Goal: Navigation & Orientation: Find specific page/section

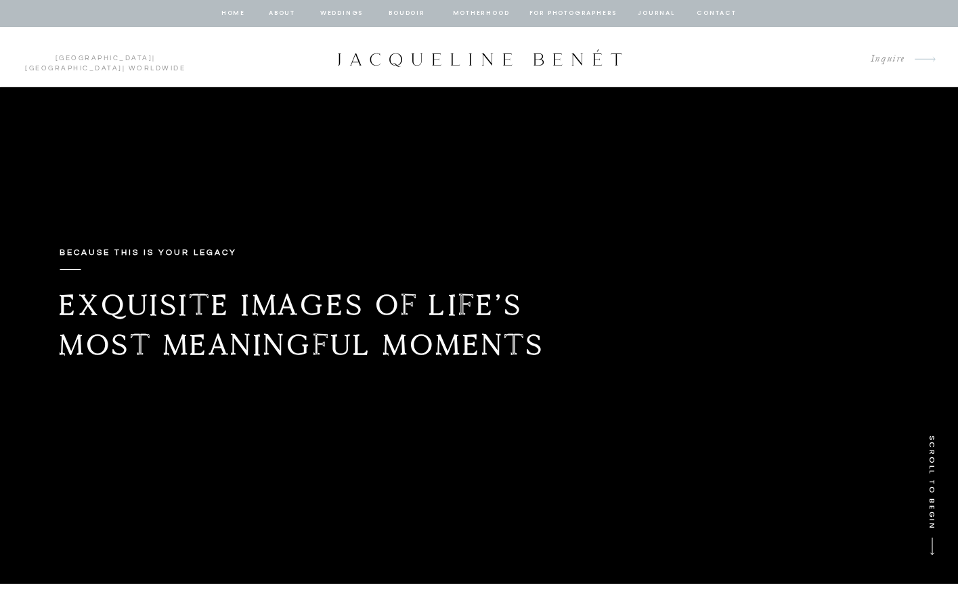
click at [405, 12] on nav "BOUDOIR" at bounding box center [407, 13] width 39 height 12
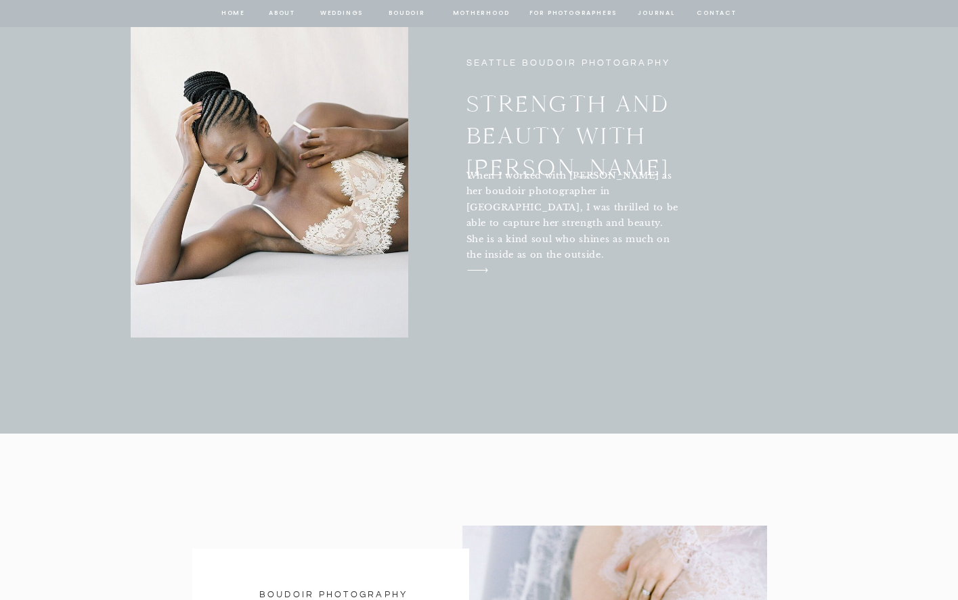
scroll to position [5280, 0]
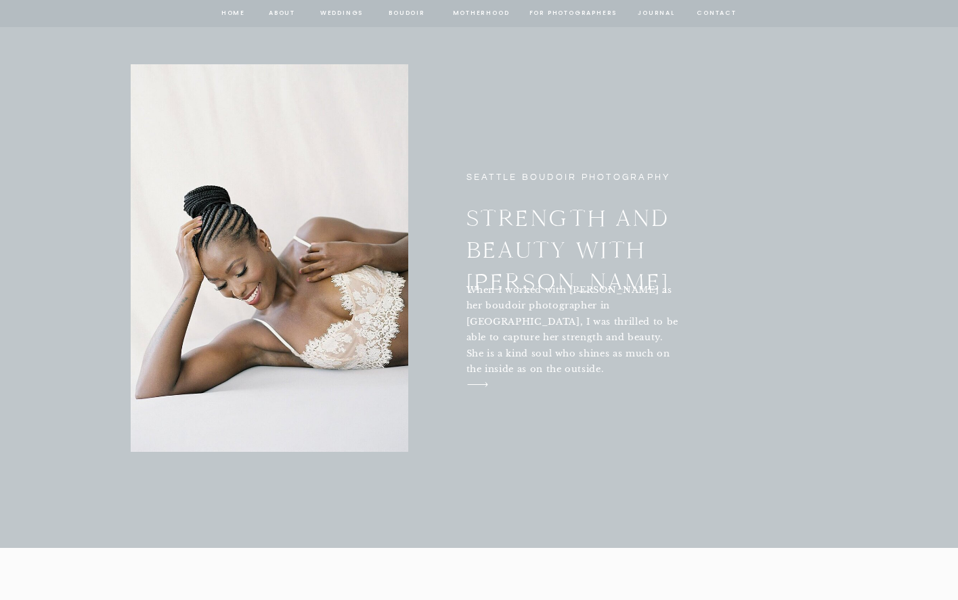
drag, startPoint x: 329, startPoint y: 209, endPoint x: 803, endPoint y: 162, distance: 476.2
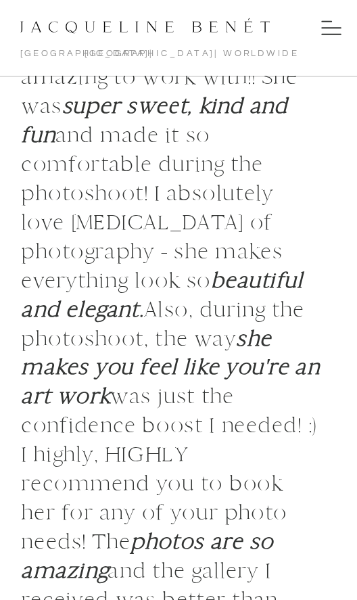
scroll to position [2605, 0]
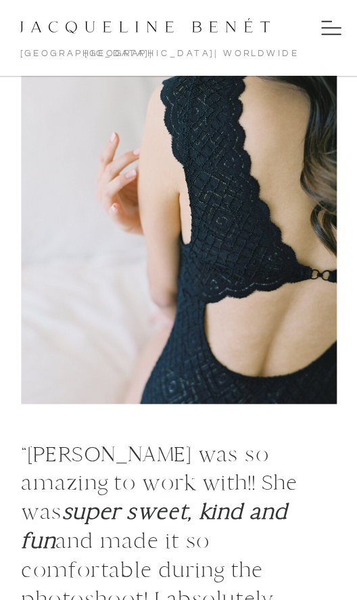
drag, startPoint x: 198, startPoint y: 246, endPoint x: 169, endPoint y: 238, distance: 29.4
click at [169, 238] on div at bounding box center [179, 209] width 316 height 390
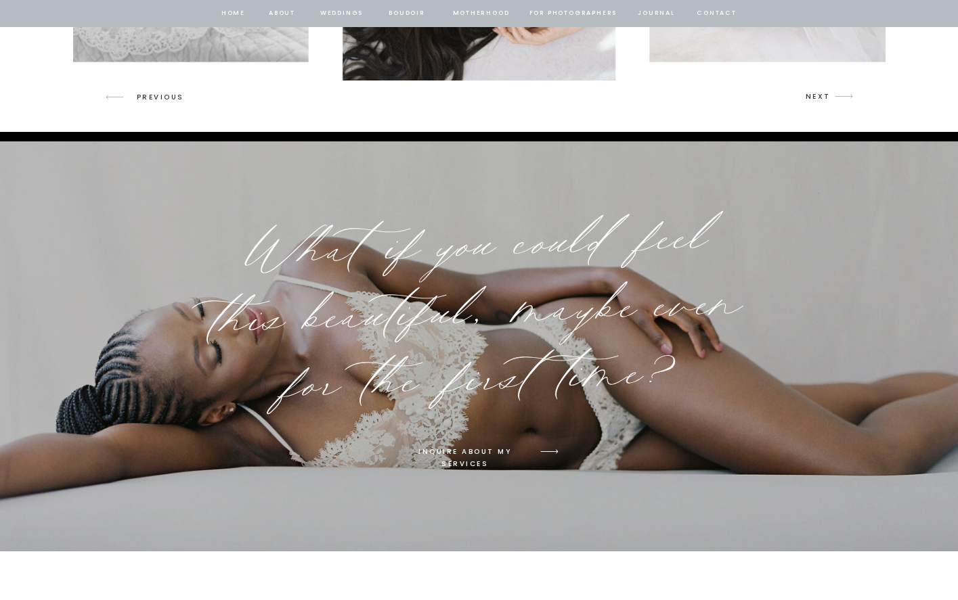
scroll to position [2025, 0]
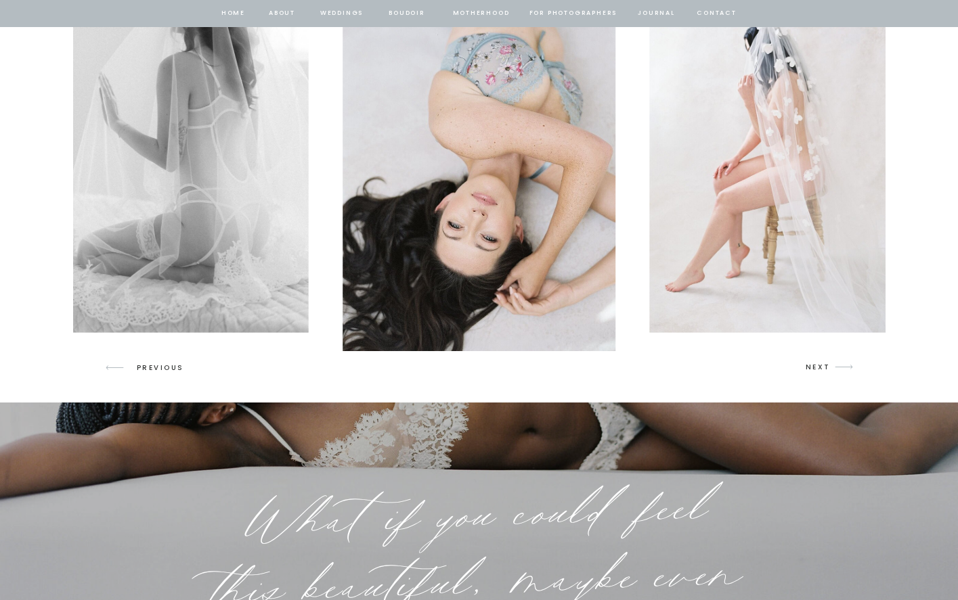
click at [814, 366] on p "NEXT" at bounding box center [819, 367] width 26 height 12
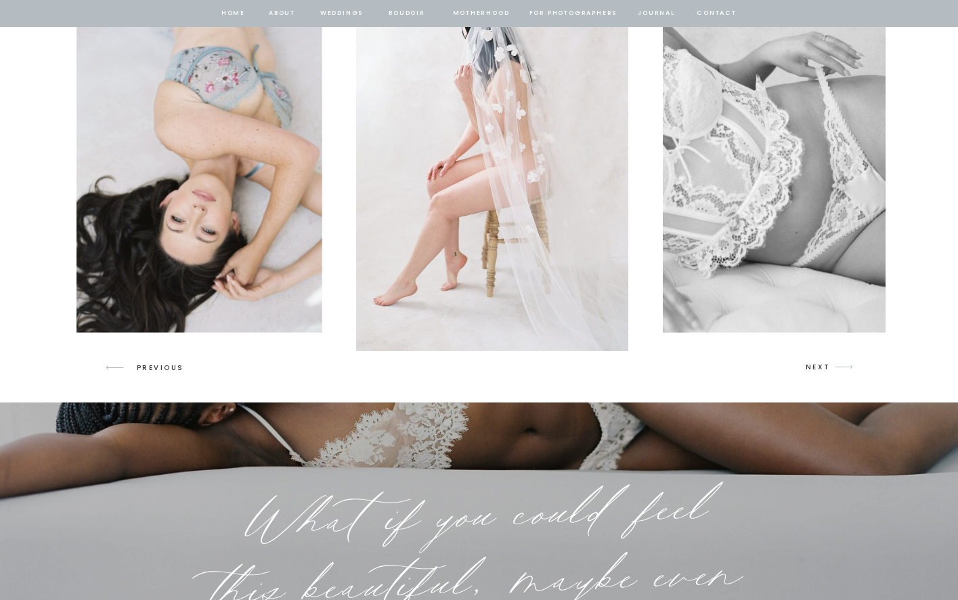
click at [814, 366] on p "NEXT" at bounding box center [819, 367] width 26 height 12
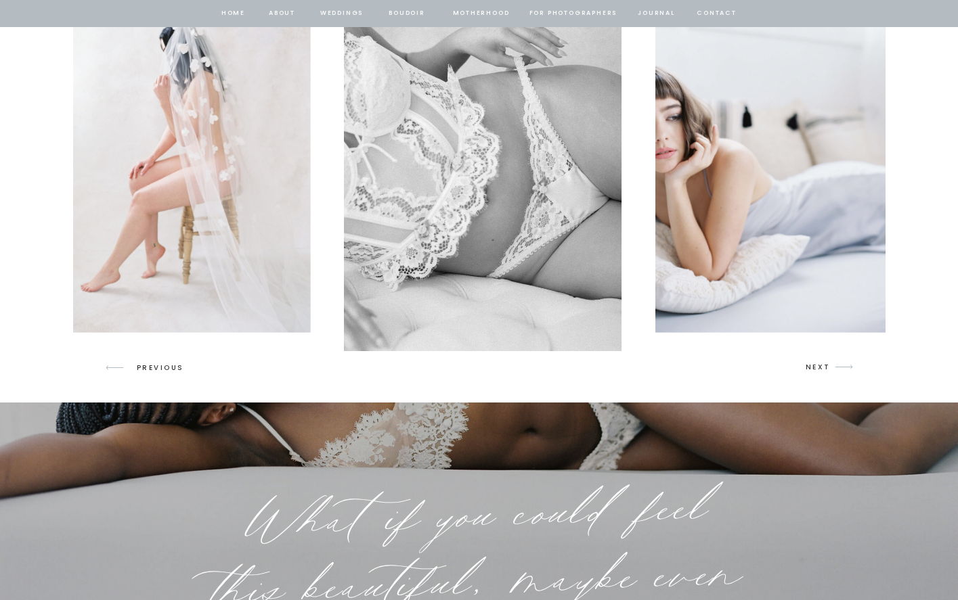
click at [814, 366] on p "NEXT" at bounding box center [819, 367] width 26 height 12
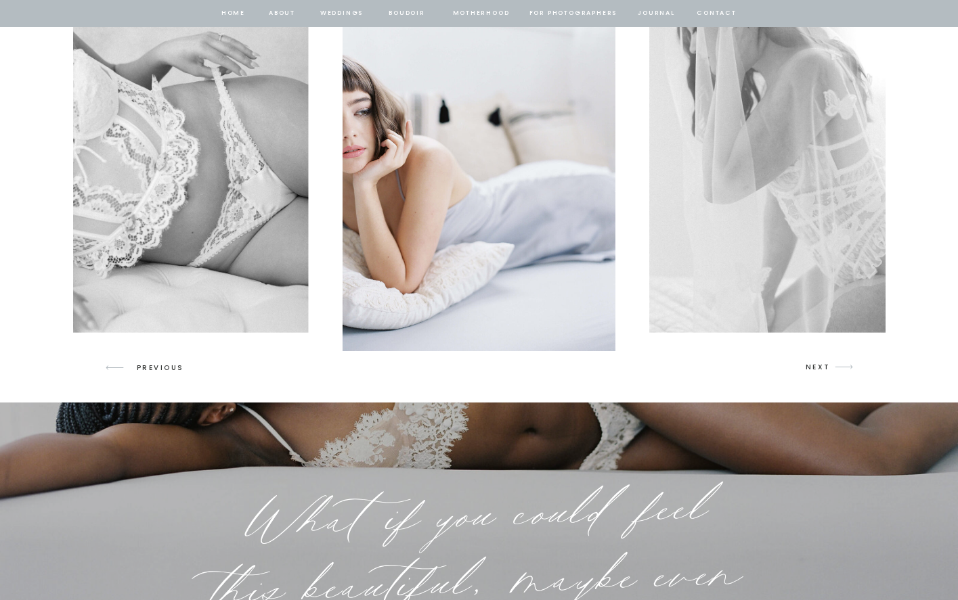
click at [814, 366] on p "NEXT" at bounding box center [819, 367] width 26 height 12
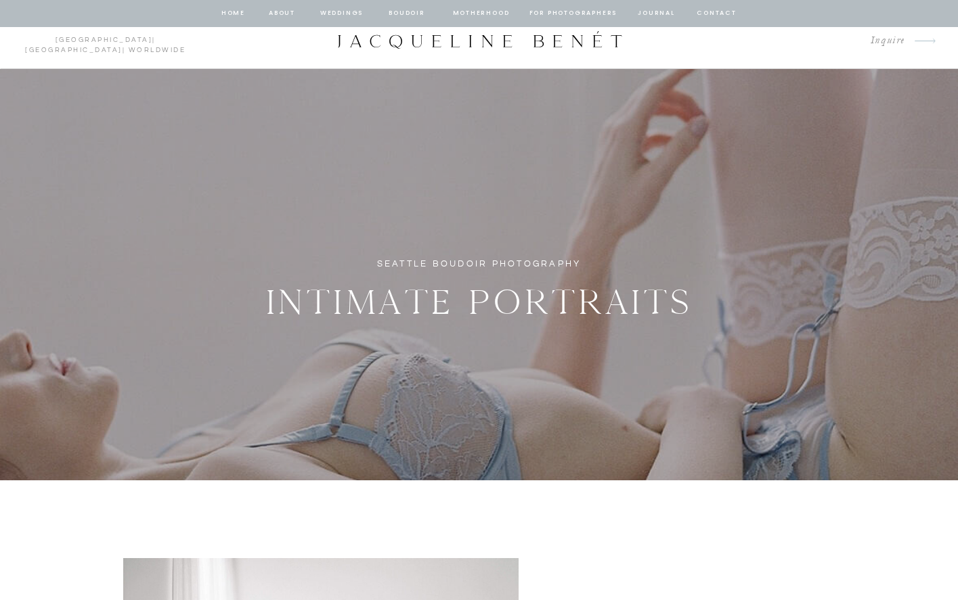
scroll to position [0, 0]
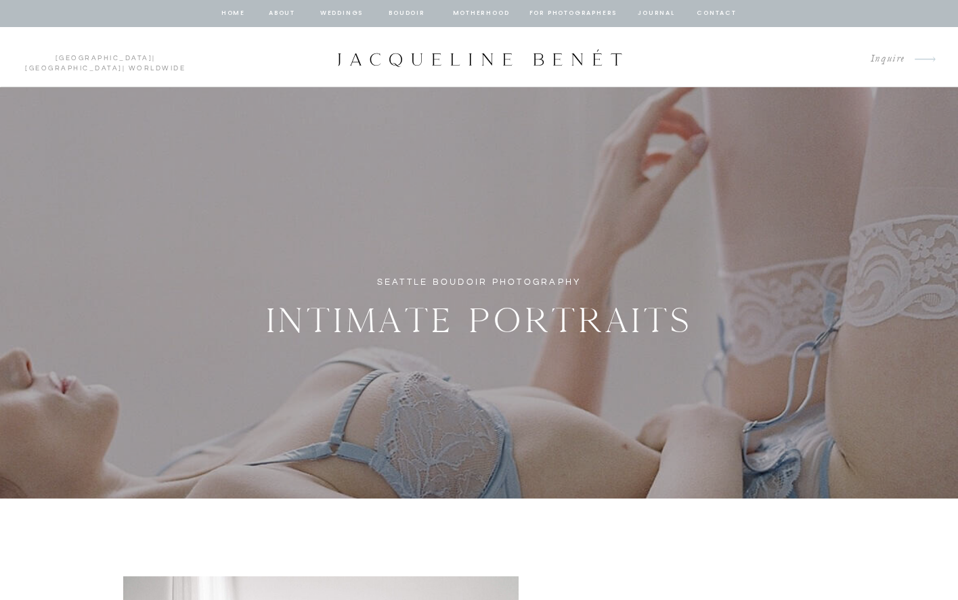
click at [487, 15] on nav "Motherhood" at bounding box center [481, 13] width 56 height 12
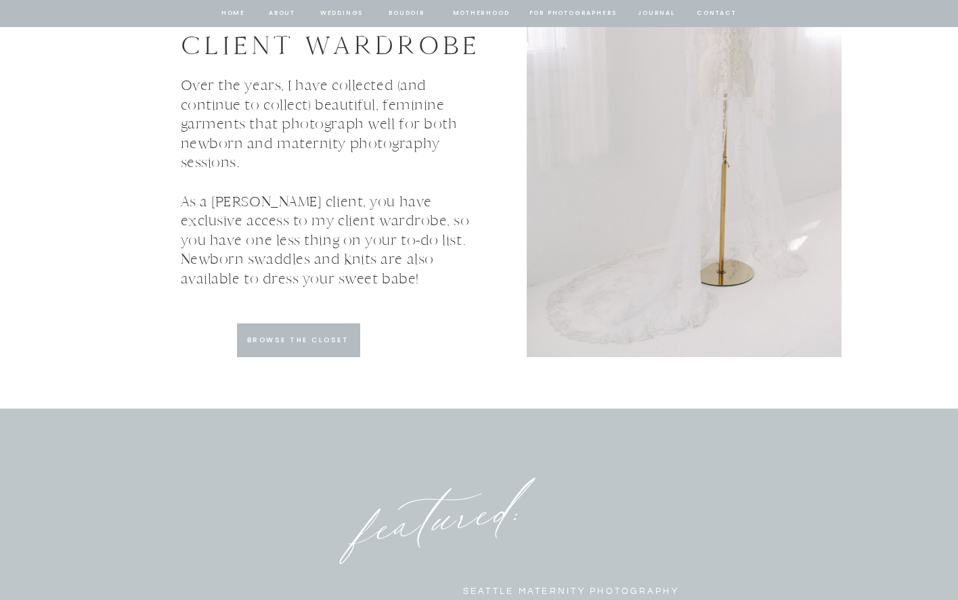
scroll to position [4603, 0]
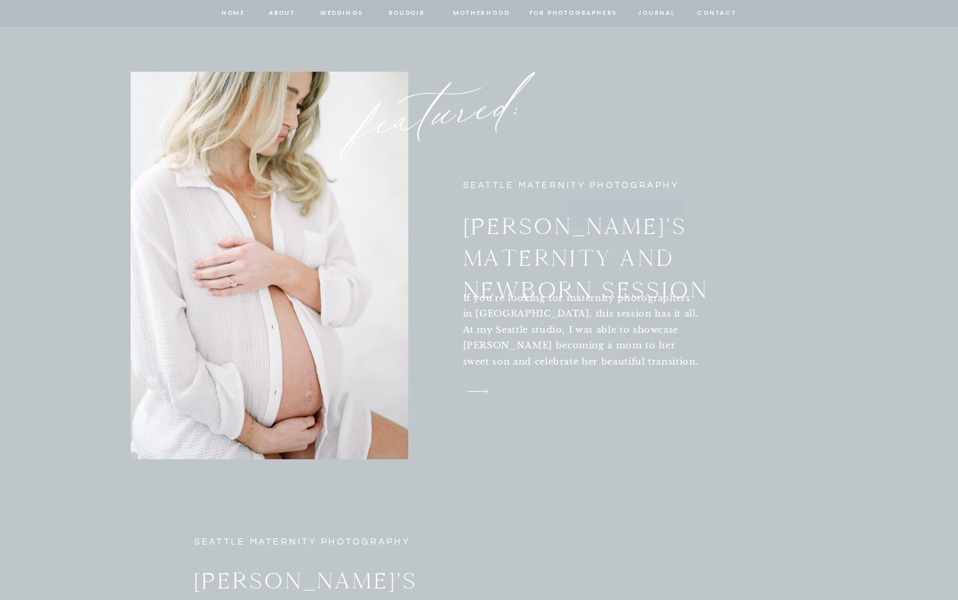
click at [345, 12] on nav "Weddings" at bounding box center [342, 13] width 46 height 12
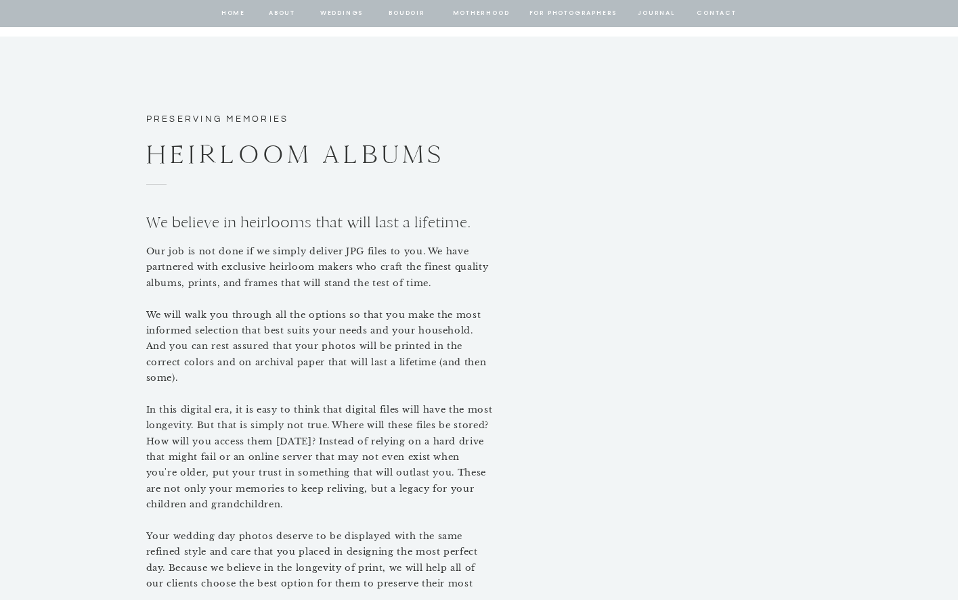
scroll to position [6092, 0]
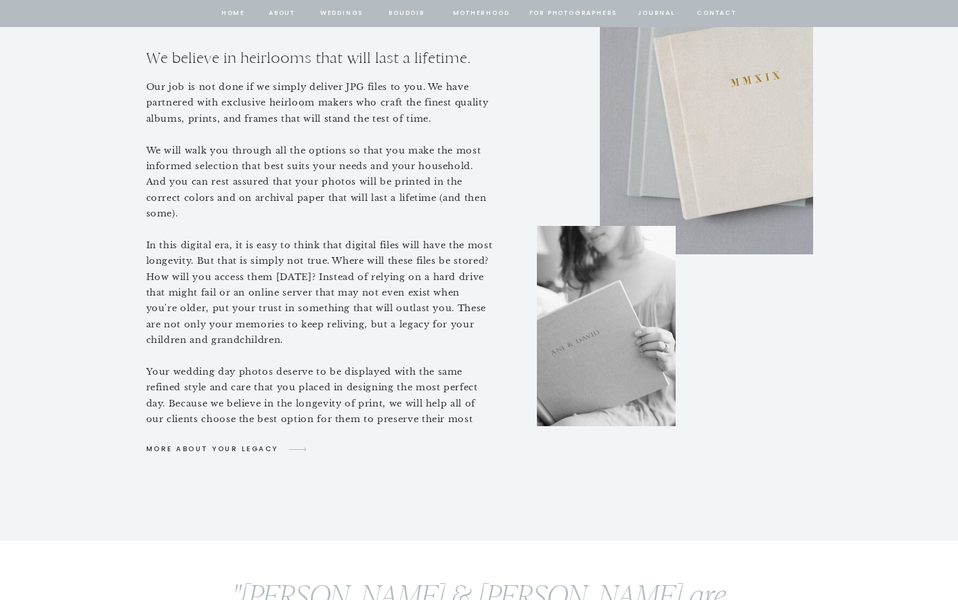
click at [643, 11] on nav "journal" at bounding box center [657, 13] width 42 height 12
